Goal: Task Accomplishment & Management: Use online tool/utility

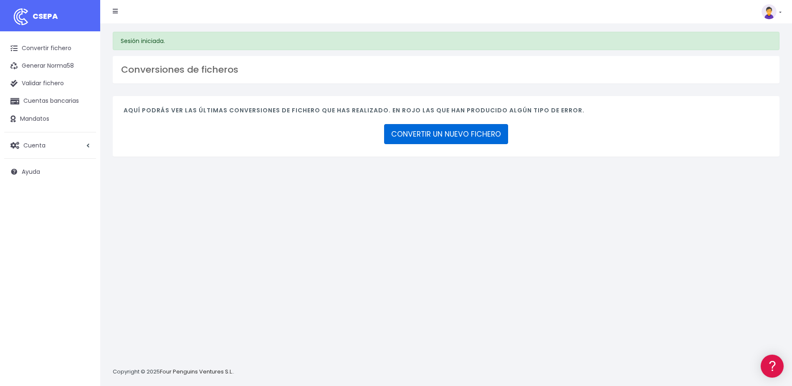
click at [449, 138] on link "CONVERTIR UN NUEVO FICHERO" at bounding box center [446, 134] width 124 height 20
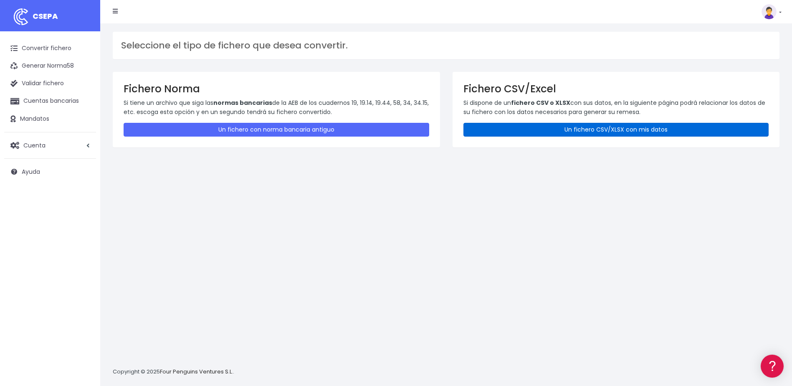
click at [628, 132] on link "Un fichero CSV/XLSX con mis datos" at bounding box center [616, 130] width 306 height 14
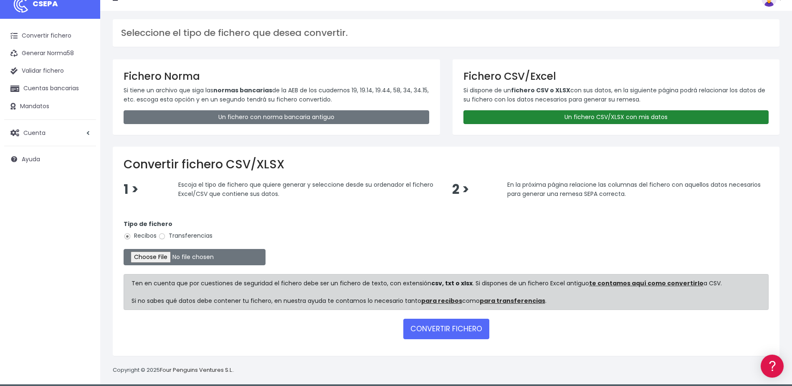
scroll to position [19, 0]
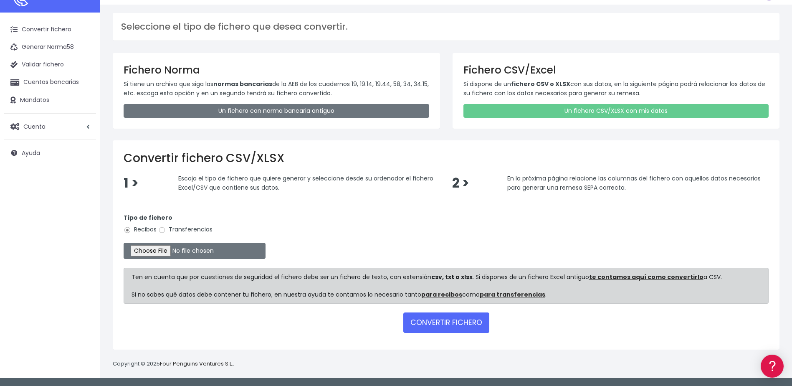
click at [183, 230] on label "Transferencias" at bounding box center [185, 229] width 54 height 9
click at [166, 230] on input "Transferencias" at bounding box center [162, 230] width 8 height 8
radio input "true"
click at [156, 252] on input "file" at bounding box center [195, 250] width 142 height 16
type input "C:\fakepath\SEPA FILE 225 PR 090225.xlsx"
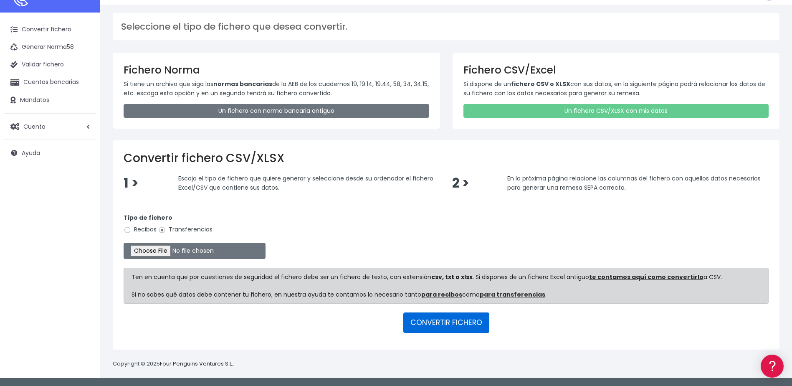
click at [458, 327] on button "CONVERTIR FICHERO" at bounding box center [446, 322] width 86 height 20
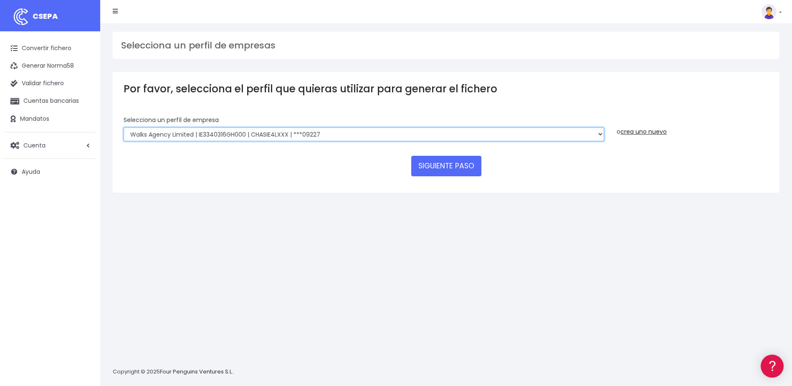
click at [602, 132] on select "Walks Agency Limited | IE3340316GH000 | CHASIE4LXXX | ***09227 Devour [GEOGRAPH…" at bounding box center [364, 134] width 480 height 14
select select "1820"
click at [124, 127] on select "Walks Agency Limited | IE3340316GH000 | CHASIE4LXXX | ***09227 Devour Spain SL …" at bounding box center [364, 134] width 480 height 14
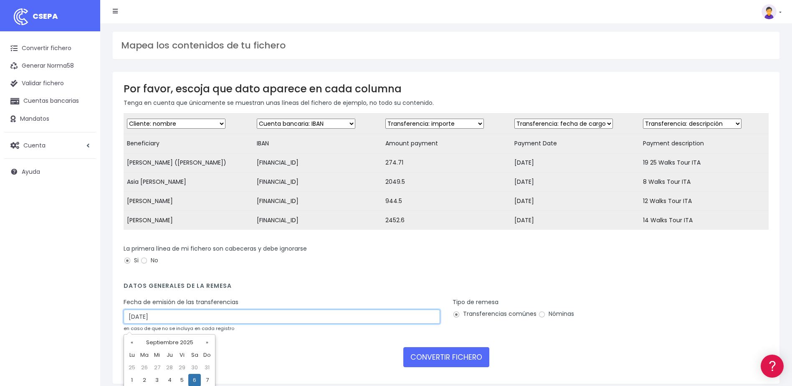
drag, startPoint x: 168, startPoint y: 323, endPoint x: 101, endPoint y: 317, distance: 67.5
click at [101, 317] on div "Mapea los contenidos de tu fichero Por favor, escoja que dato aparece en cada c…" at bounding box center [446, 217] width 692 height 389
click at [137, 322] on input "06/09/2025" at bounding box center [282, 316] width 316 height 14
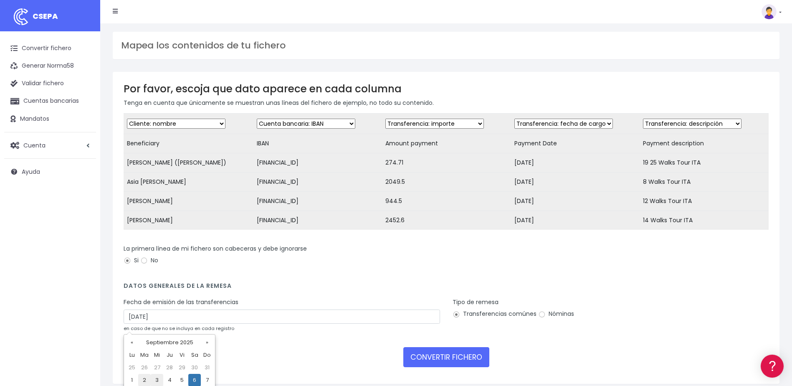
click at [143, 376] on td "2" at bounding box center [144, 380] width 13 height 13
type input "[DATE]"
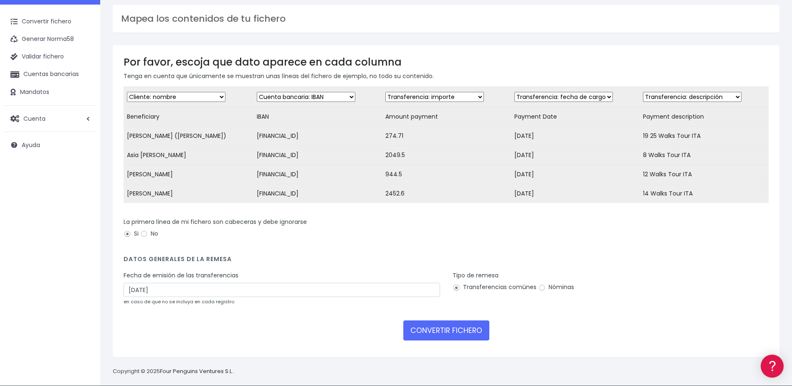
scroll to position [40, 0]
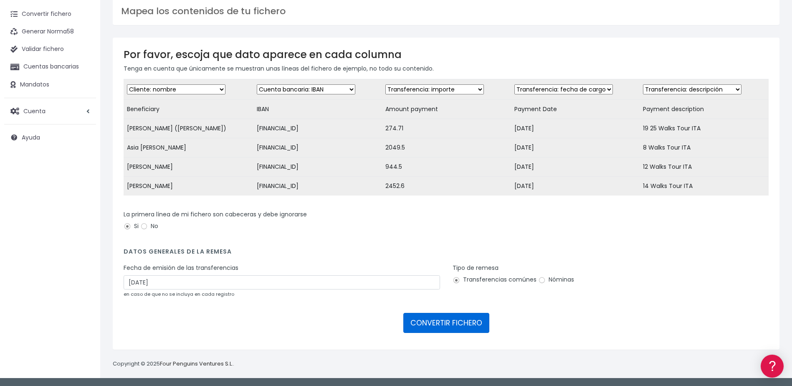
click at [429, 325] on button "CONVERTIR FICHERO" at bounding box center [446, 323] width 86 height 20
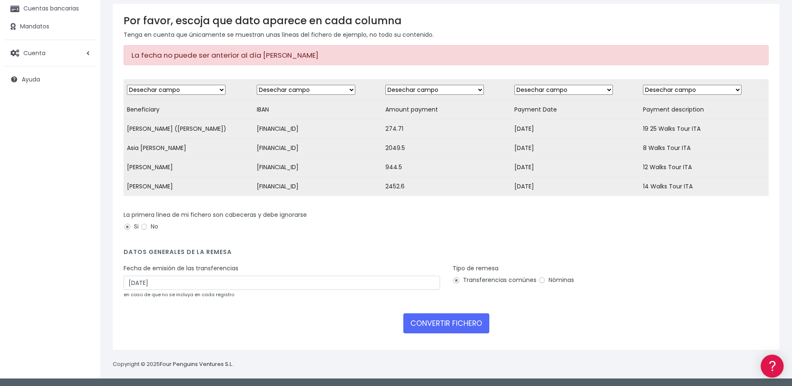
scroll to position [99, 0]
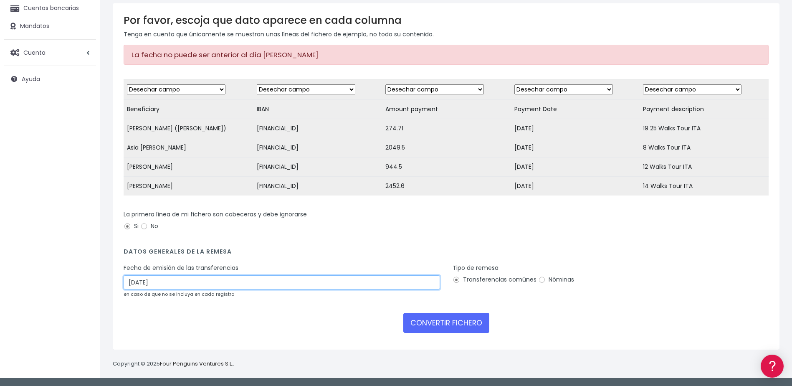
click at [171, 286] on input "02/09/2025" at bounding box center [282, 282] width 316 height 14
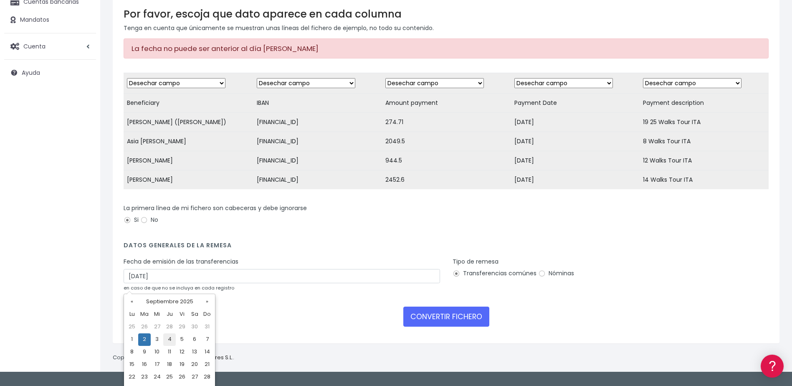
click at [173, 339] on td "4" at bounding box center [169, 339] width 13 height 13
type input "04/09/2025"
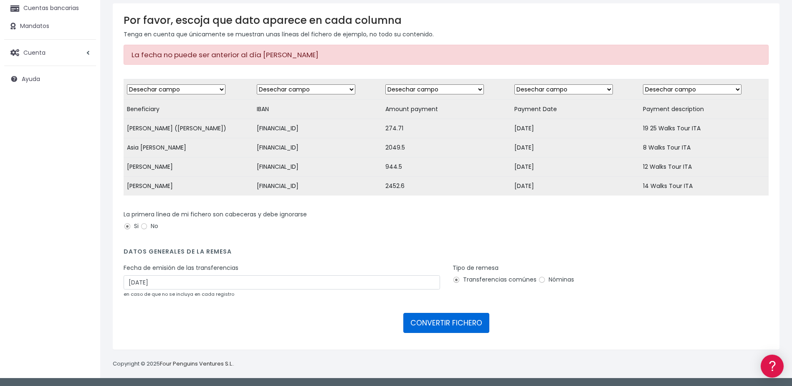
click at [426, 320] on button "CONVERTIR FICHERO" at bounding box center [446, 323] width 86 height 20
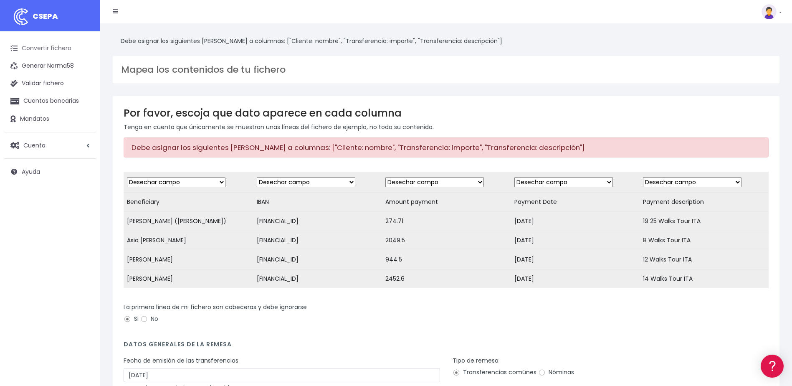
click at [38, 44] on link "Convertir fichero" at bounding box center [50, 49] width 92 height 18
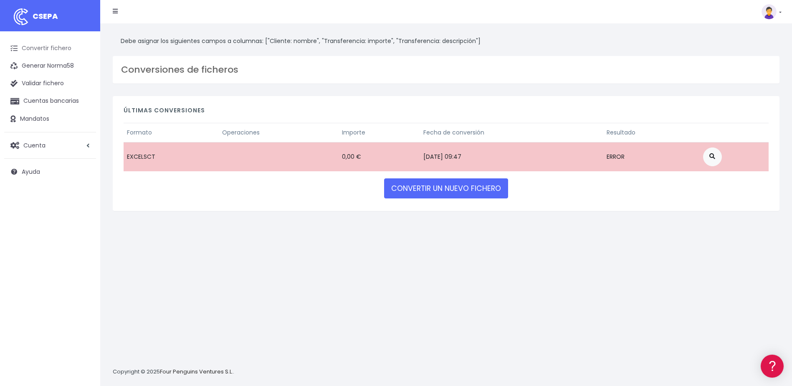
click at [48, 52] on link "Convertir fichero" at bounding box center [50, 49] width 92 height 18
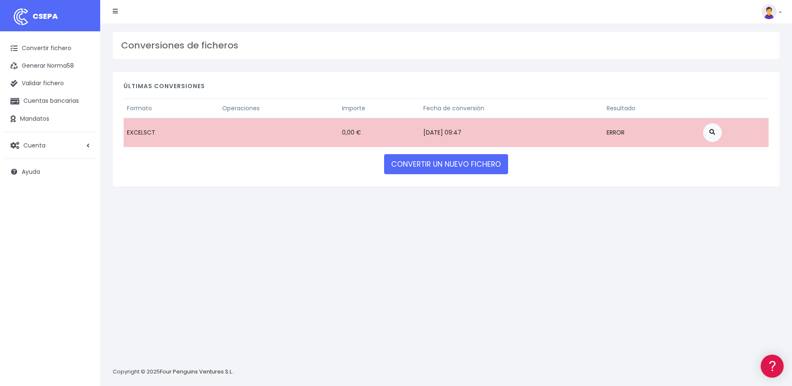
click at [633, 138] on td "ERROR" at bounding box center [651, 132] width 96 height 29
click at [412, 163] on link "CONVERTIR UN NUEVO FICHERO" at bounding box center [446, 164] width 124 height 20
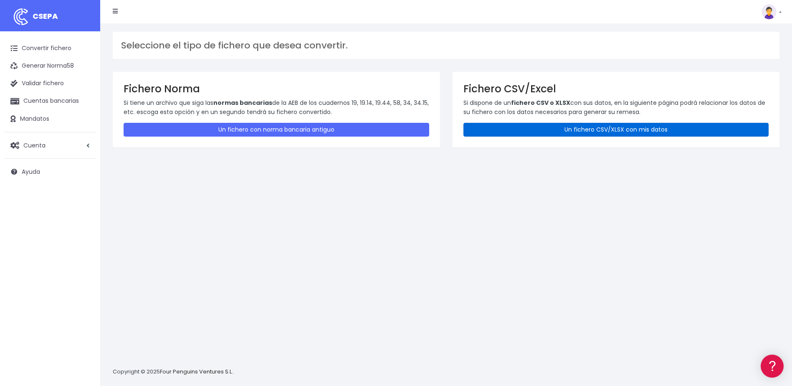
click at [549, 130] on link "Un fichero CSV/XLSX con mis datos" at bounding box center [616, 130] width 306 height 14
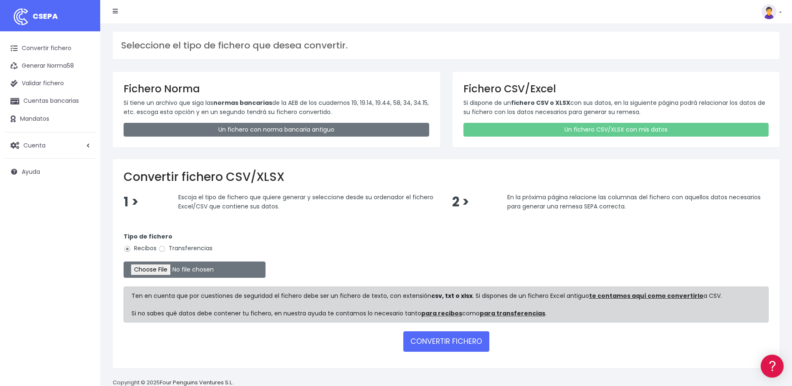
click at [181, 250] on label "Transferencias" at bounding box center [185, 248] width 54 height 9
click at [166, 250] on input "Transferencias" at bounding box center [162, 249] width 8 height 8
radio input "true"
click at [168, 268] on input "file" at bounding box center [195, 269] width 142 height 16
type input "C:\fakepath\SEPA FILE 225 PR 090225.xlsx"
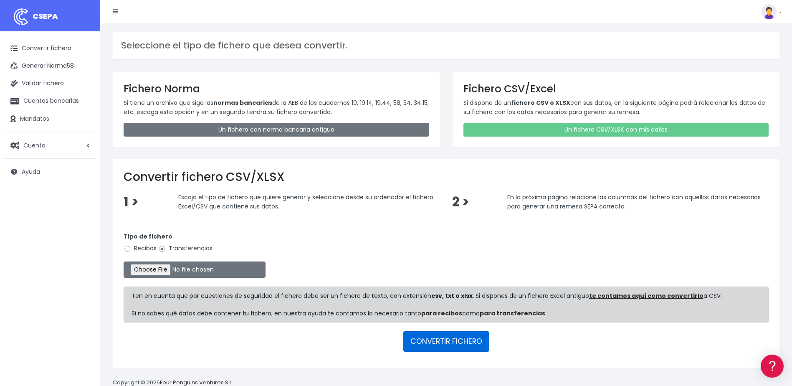
click at [429, 343] on button "CONVERTIR FICHERO" at bounding box center [446, 341] width 86 height 20
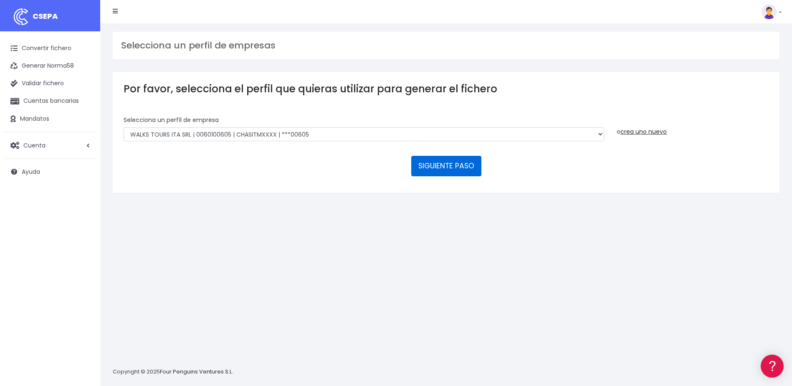
click at [438, 169] on button "SIGUIENTE PASO" at bounding box center [446, 166] width 70 height 20
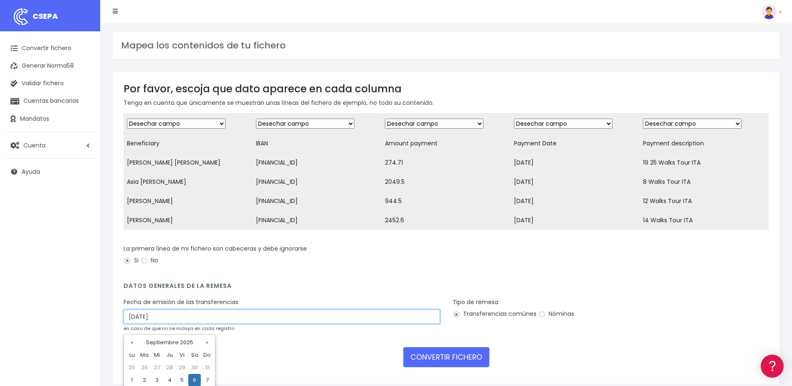
click at [201, 321] on input "[DATE]" at bounding box center [282, 316] width 316 height 14
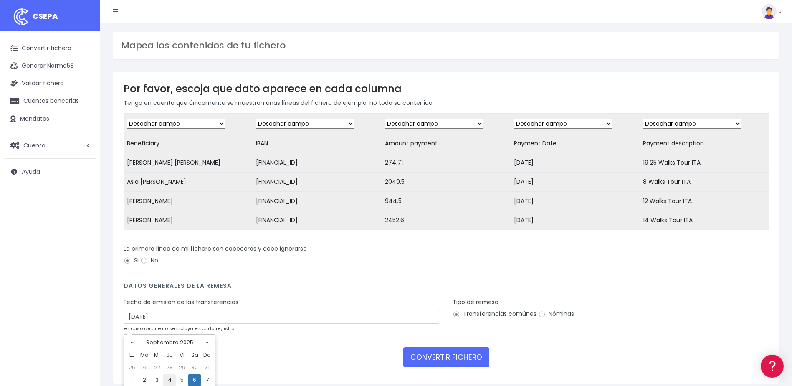
click at [174, 381] on td "4" at bounding box center [169, 380] width 13 height 13
type input "[DATE]"
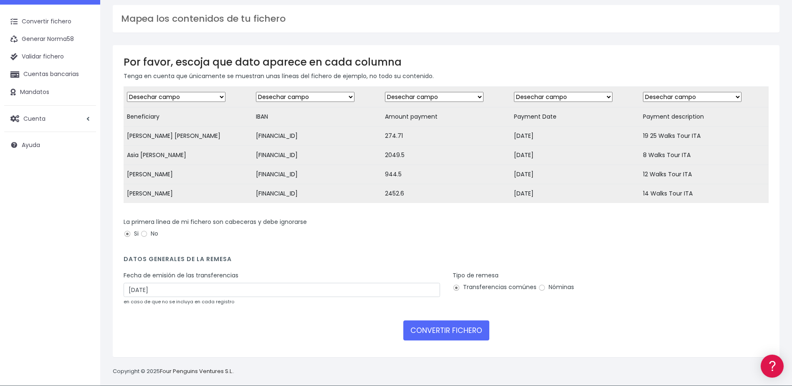
scroll to position [40, 0]
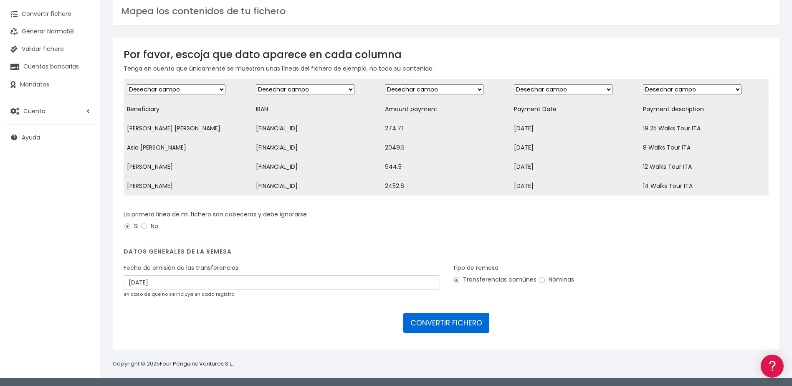
click at [438, 322] on button "CONVERTIR FICHERO" at bounding box center [446, 323] width 86 height 20
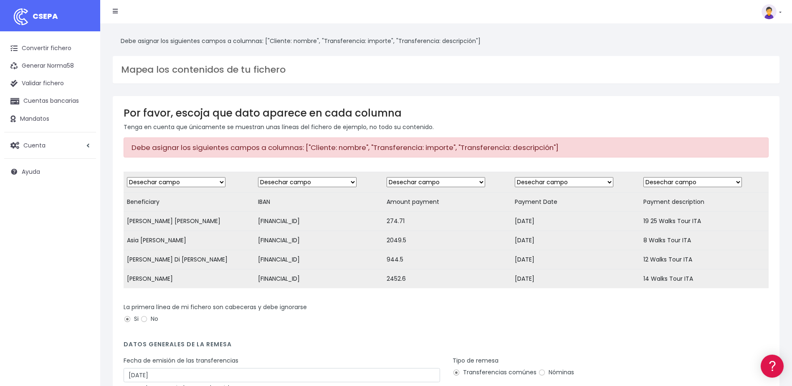
click at [781, 11] on nav "CSEPA Suscripción Facturación API Ayuda Salir" at bounding box center [446, 11] width 692 height 23
click at [779, 12] on link at bounding box center [771, 11] width 20 height 15
click at [285, 76] on div "Mapea los contenidos de tu fichero" at bounding box center [446, 70] width 667 height 28
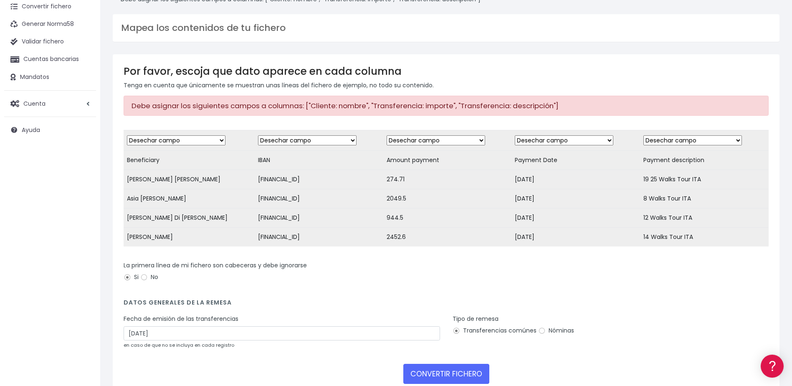
drag, startPoint x: 512, startPoint y: 105, endPoint x: 561, endPoint y: 107, distance: 49.7
click at [561, 107] on div "Debe asignar los siguientes campos a columnas: ["Cliente: nombre", "Transferenc…" at bounding box center [446, 106] width 645 height 20
drag, startPoint x: 316, startPoint y: 109, endPoint x: 547, endPoint y: 108, distance: 230.8
click at [547, 108] on div "Debe asignar los siguientes campos a columnas: ["Cliente: nombre", "Transferenc…" at bounding box center [446, 106] width 645 height 20
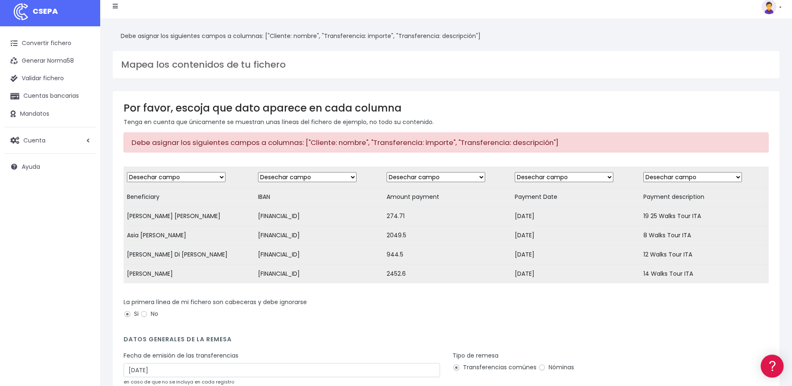
scroll to position [0, 0]
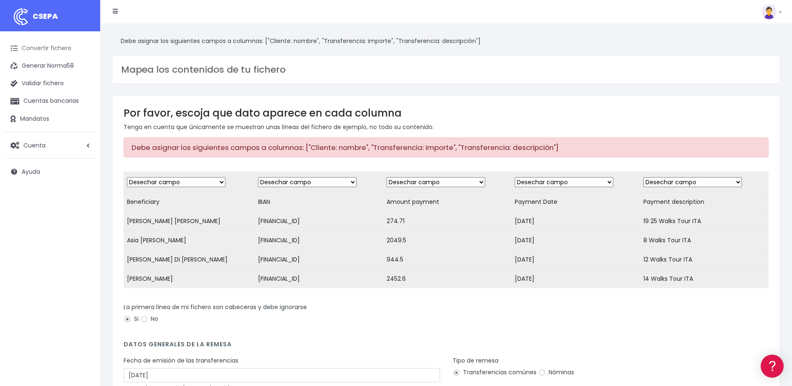
click at [71, 50] on link "Convertir fichero" at bounding box center [50, 49] width 92 height 18
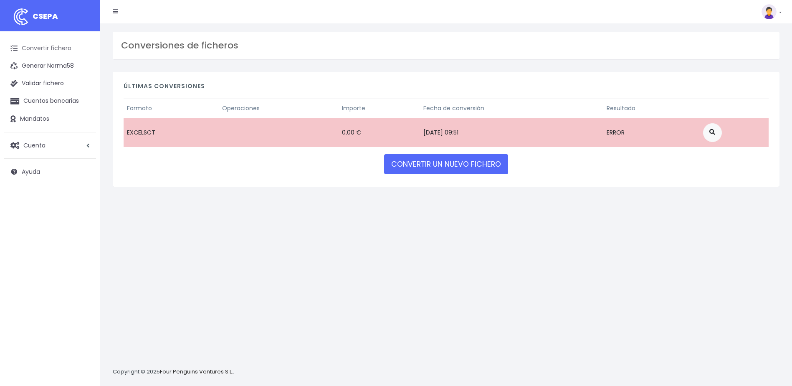
click at [40, 46] on link "Convertir fichero" at bounding box center [50, 49] width 92 height 18
click at [58, 46] on link "Convertir fichero" at bounding box center [50, 49] width 92 height 18
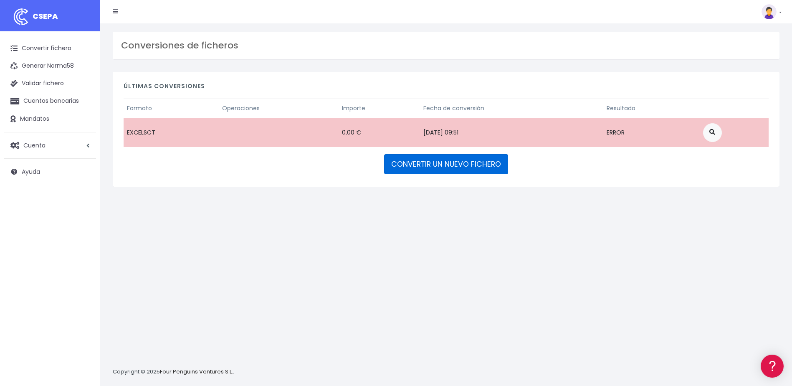
click at [467, 160] on link "CONVERTIR UN NUEVO FICHERO" at bounding box center [446, 164] width 124 height 20
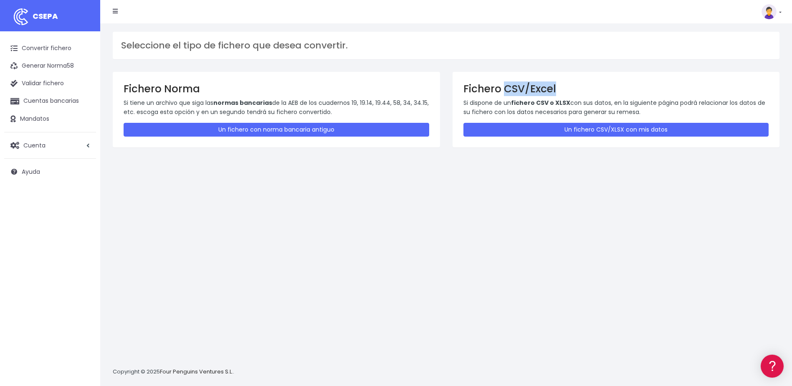
drag, startPoint x: 508, startPoint y: 91, endPoint x: 557, endPoint y: 92, distance: 49.3
click at [557, 92] on h3 "Fichero CSV/Excel" at bounding box center [616, 89] width 306 height 12
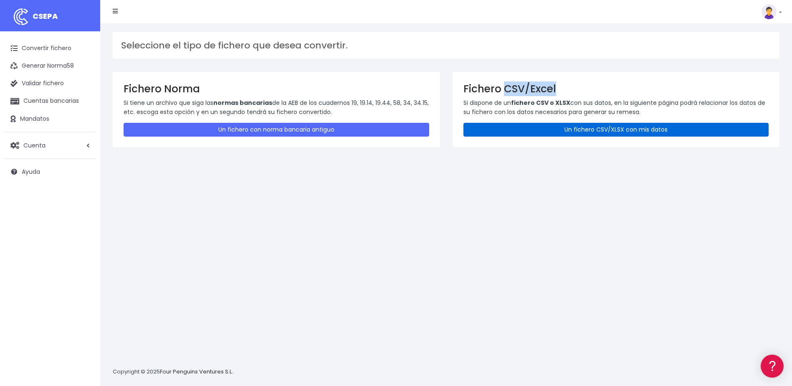
click at [609, 129] on link "Un fichero CSV/XLSX con mis datos" at bounding box center [616, 130] width 306 height 14
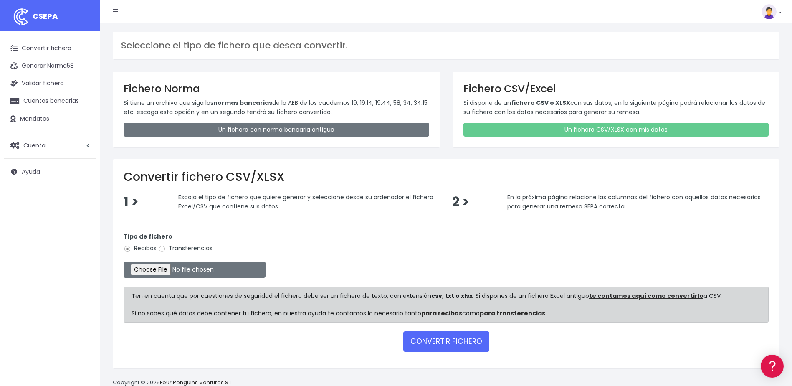
click at [172, 250] on label "Transferencias" at bounding box center [185, 248] width 54 height 9
click at [166, 250] on input "Transferencias" at bounding box center [162, 249] width 8 height 8
radio input "true"
click at [154, 268] on input "file" at bounding box center [195, 269] width 142 height 16
type input "C:\fakepath\SEPA FILE 225 PR 090425.xlsx"
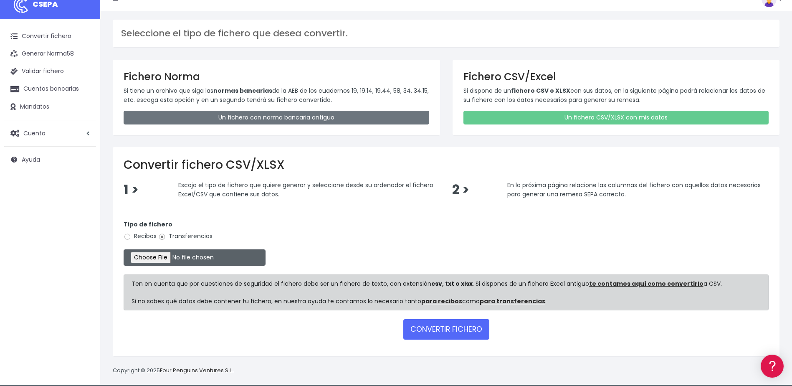
scroll to position [19, 0]
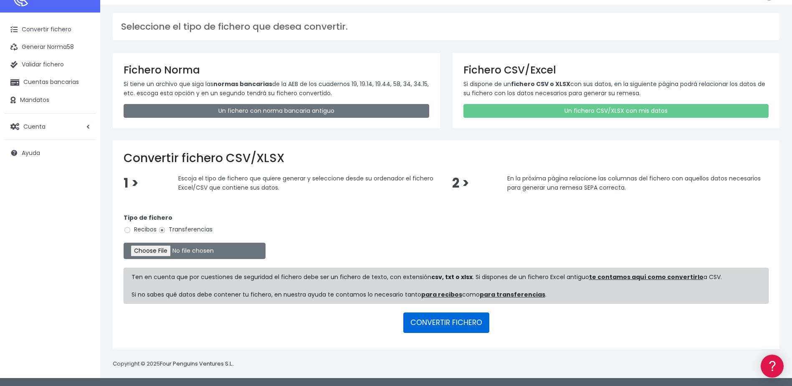
click at [441, 323] on button "CONVERTIR FICHERO" at bounding box center [446, 322] width 86 height 20
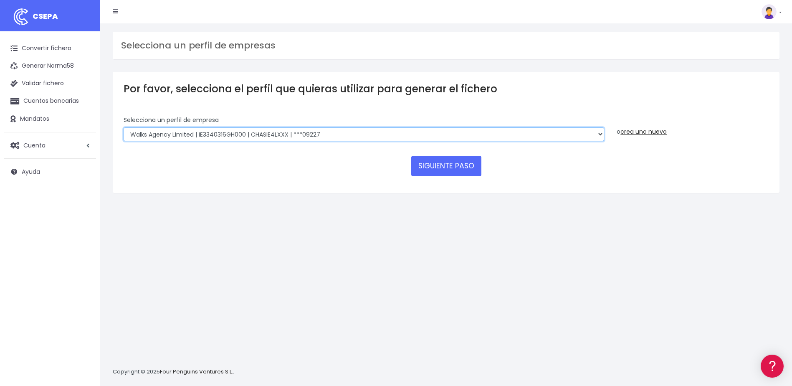
click at [603, 133] on select "Walks Agency Limited | IE3340316GH000 | CHASIE4LXXX | ***09227 Devour Spain SL …" at bounding box center [364, 134] width 480 height 14
select select "1820"
click at [124, 127] on select "Walks Agency Limited | IE3340316GH000 | CHASIE4LXXX | ***09227 Devour Spain SL …" at bounding box center [364, 134] width 480 height 14
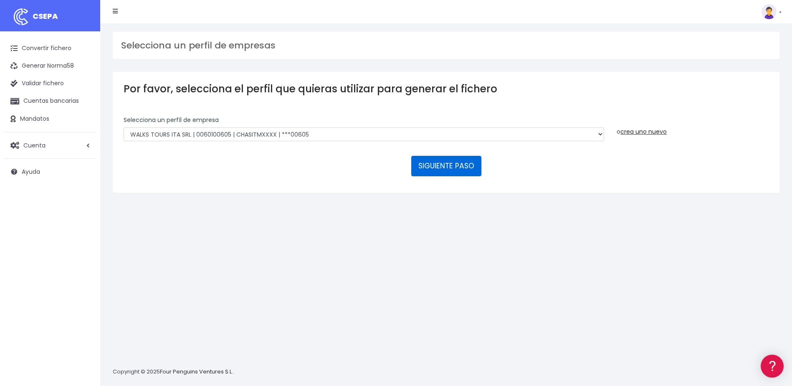
click at [456, 170] on button "SIGUIENTE PASO" at bounding box center [446, 166] width 70 height 20
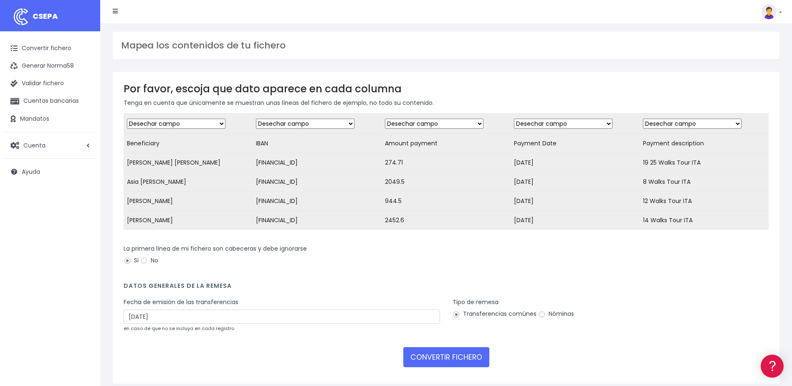
scroll to position [40, 0]
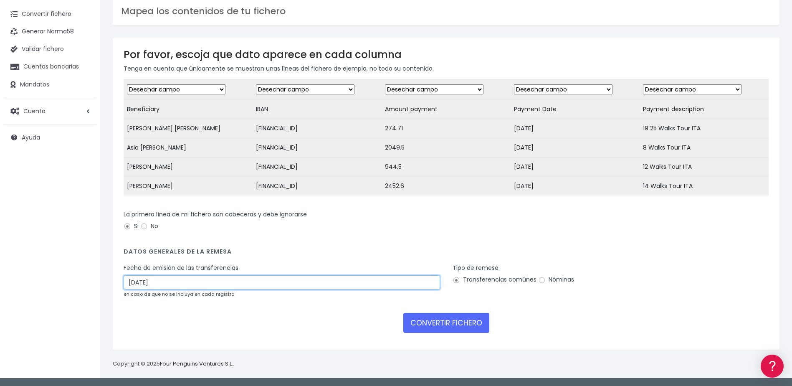
click at [162, 279] on input "[DATE]" at bounding box center [282, 282] width 316 height 14
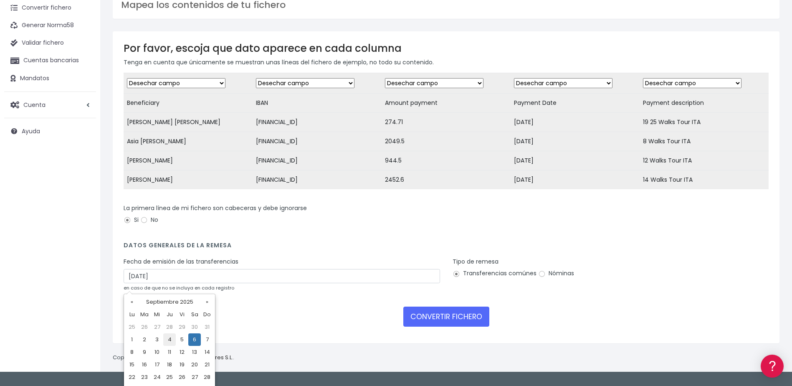
click at [172, 338] on td "4" at bounding box center [169, 339] width 13 height 13
type input "[DATE]"
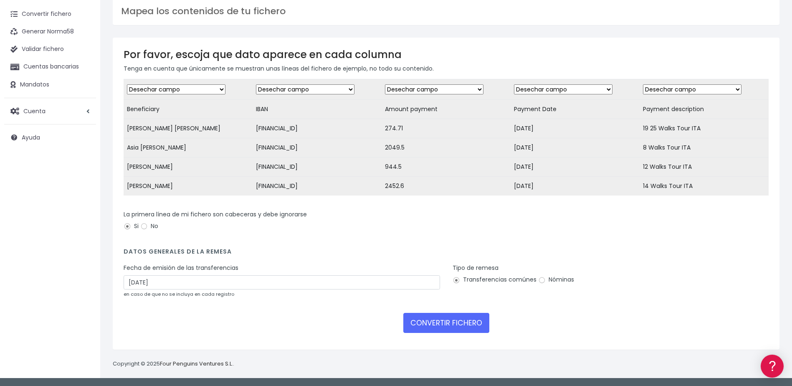
drag, startPoint x: 128, startPoint y: 215, endPoint x: 157, endPoint y: 210, distance: 29.2
click at [129, 215] on label "La primera línea de mi fichero son cabeceras y debe ignorarse" at bounding box center [215, 214] width 183 height 9
drag, startPoint x: 210, startPoint y: 213, endPoint x: 249, endPoint y: 224, distance: 40.6
click at [210, 214] on label "La primera línea de mi fichero son cabeceras y debe ignorarse" at bounding box center [215, 214] width 183 height 9
click at [546, 289] on div "Tipo de remesa Transferencias comúnes Nóminas" at bounding box center [610, 283] width 329 height 40
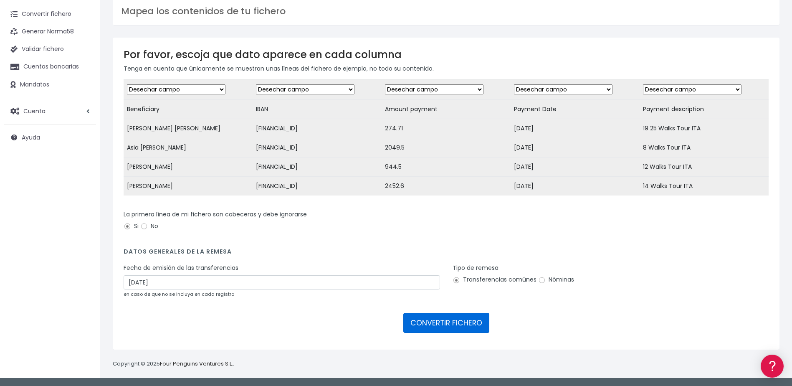
click at [466, 318] on button "CONVERTIR FICHERO" at bounding box center [446, 323] width 86 height 20
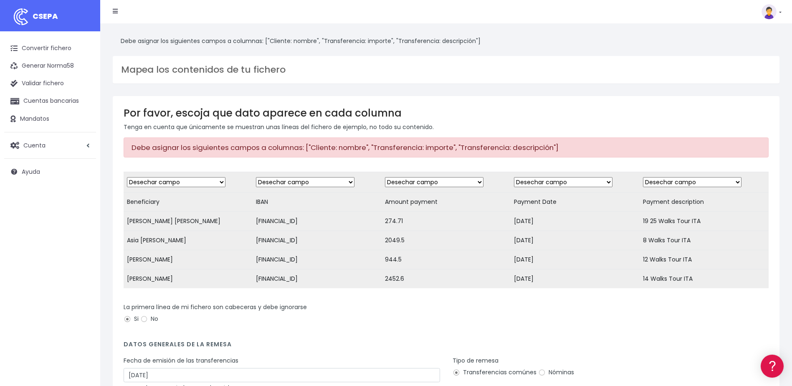
click at [149, 203] on td "Beneficiary" at bounding box center [188, 201] width 129 height 19
click at [184, 185] on select "Desechar campo Cliente: nombre Cliente: DNI Cliente: Email Cliente: referencia …" at bounding box center [176, 182] width 99 height 10
click at [192, 184] on select "Desechar campo Cliente: nombre Cliente: DNI Cliente: Email Cliente: referencia …" at bounding box center [176, 182] width 99 height 10
select select "creditor"
click at [127, 177] on select "Desechar campo Cliente: nombre Cliente: DNI Cliente: Email Cliente: referencia …" at bounding box center [176, 182] width 99 height 10
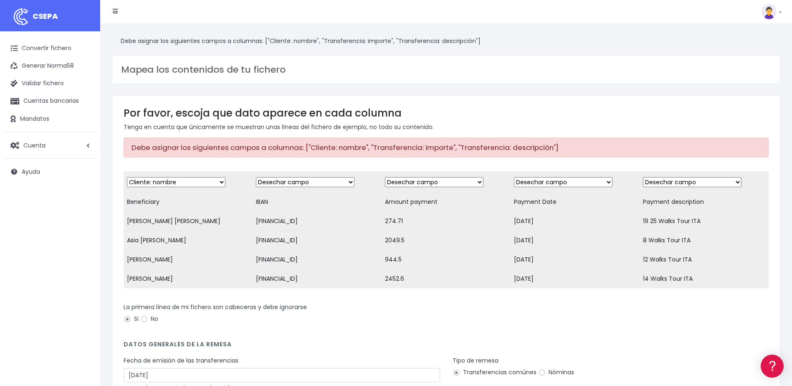
click at [349, 185] on select "Desechar campo Cliente: nombre Cliente: DNI Cliente: Email Cliente: referencia …" at bounding box center [305, 182] width 99 height 10
select select "iban"
click at [256, 177] on select "Desechar campo Cliente: nombre Cliente: DNI Cliente: Email Cliente: referencia …" at bounding box center [305, 182] width 99 height 10
click at [473, 180] on select "Desechar campo Cliente: nombre Cliente: DNI Cliente: Email Cliente: referencia …" at bounding box center [434, 182] width 99 height 10
select select "amount"
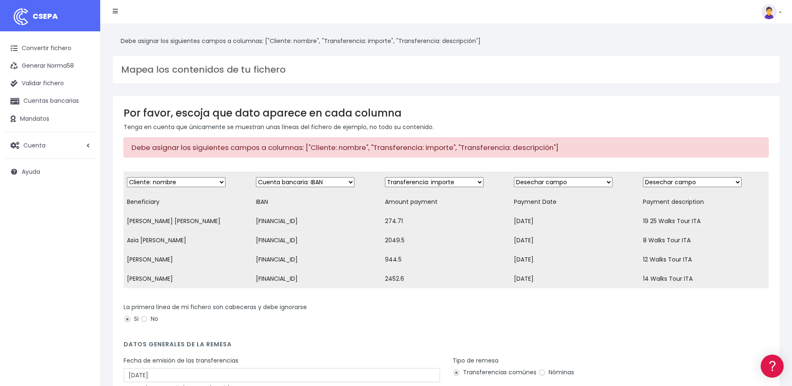
click at [385, 177] on select "Desechar campo Cliente: nombre Cliente: DNI Cliente: Email Cliente: referencia …" at bounding box center [434, 182] width 99 height 10
click at [592, 180] on select "Desechar campo Cliente: nombre Cliente: DNI Cliente: Email Cliente: referencia …" at bounding box center [563, 182] width 99 height 10
click at [599, 172] on td "Desechar campo Cliente: nombre Cliente: DNI Cliente: Email Cliente: referencia …" at bounding box center [574, 182] width 129 height 20
click at [590, 182] on select "Desechar campo Cliente: nombre Cliente: DNI Cliente: Email Cliente: referencia …" at bounding box center [563, 182] width 99 height 10
select select "date"
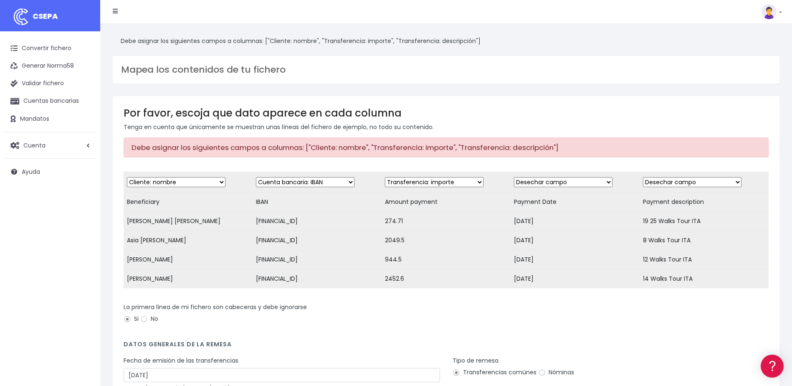
click at [514, 177] on select "Desechar campo Cliente: nombre Cliente: DNI Cliente: Email Cliente: referencia …" at bounding box center [563, 182] width 99 height 10
click at [734, 157] on div "Debe asignar los siguientes campos a columnas: ["Cliente: nombre", "Transferenc…" at bounding box center [446, 147] width 645 height 20
drag, startPoint x: 699, startPoint y: 202, endPoint x: 630, endPoint y: 202, distance: 69.3
click at [630, 202] on tr "Beneficiary IBAN Amount payment Payment Date Payment description" at bounding box center [446, 201] width 645 height 19
click at [730, 184] on select "Desechar campo Cliente: nombre Cliente: DNI Cliente: Email Cliente: referencia …" at bounding box center [692, 182] width 99 height 10
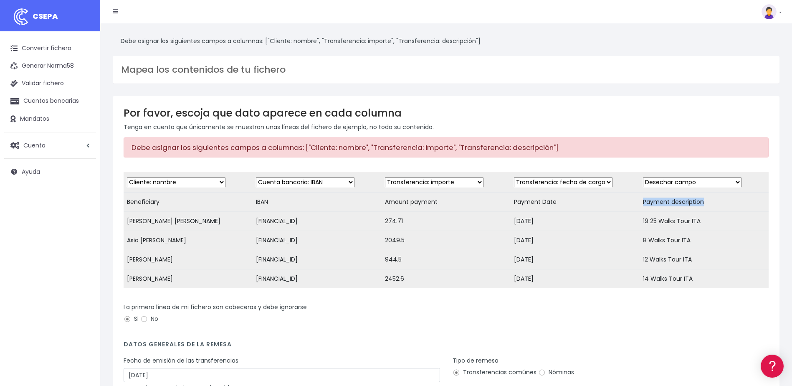
select select "description"
click at [643, 177] on select "Desechar campo Cliente: nombre Cliente: DNI Cliente: Email Cliente: referencia …" at bounding box center [692, 182] width 99 height 10
click at [710, 313] on div "La primera línea de mi fichero son cabeceras y debe ignorarse Si No" at bounding box center [446, 314] width 645 height 23
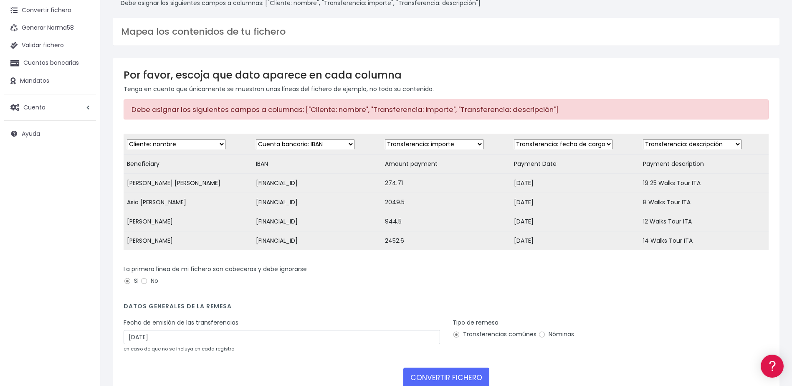
scroll to position [99, 0]
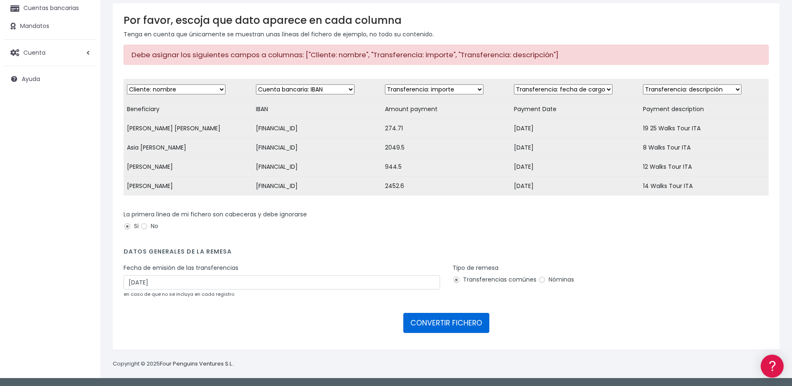
click at [468, 326] on button "CONVERTIR FICHERO" at bounding box center [446, 323] width 86 height 20
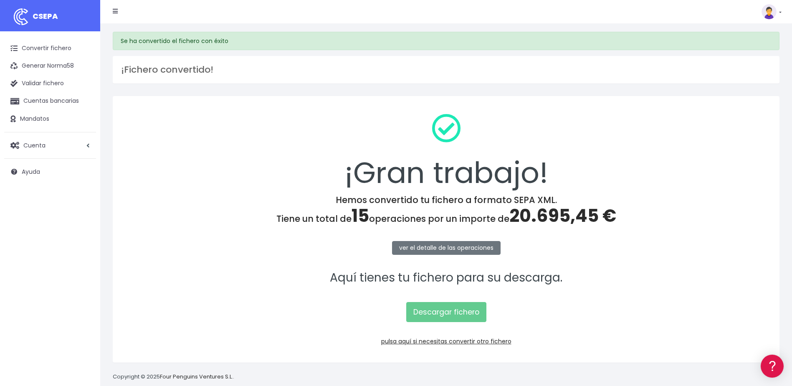
scroll to position [13, 0]
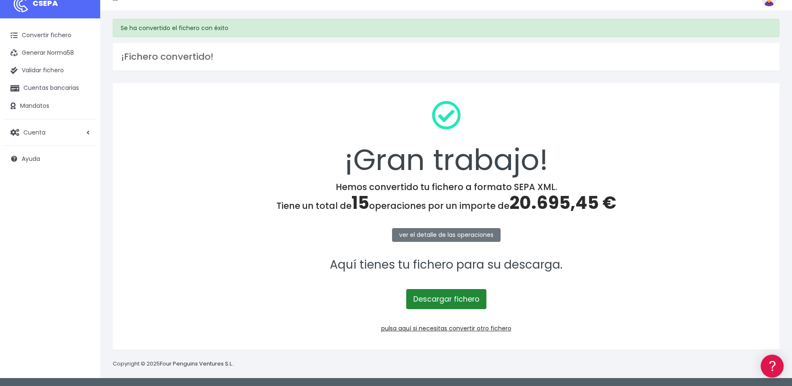
click at [447, 297] on link "Descargar fichero" at bounding box center [446, 299] width 80 height 20
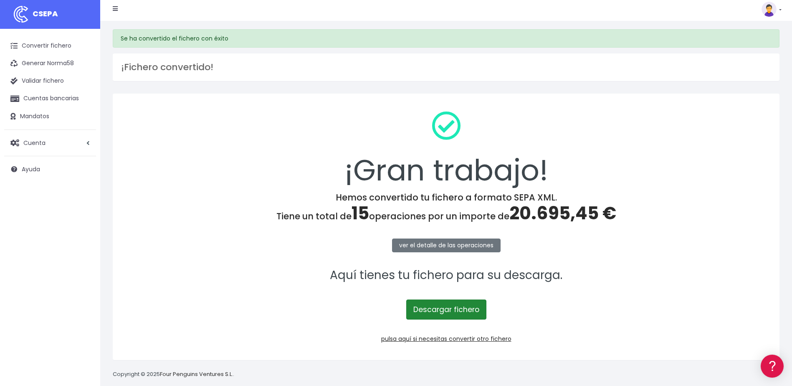
scroll to position [0, 0]
